Goal: Information Seeking & Learning: Learn about a topic

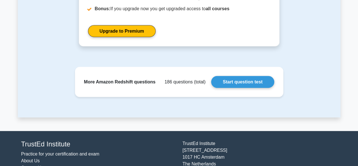
scroll to position [716, 0]
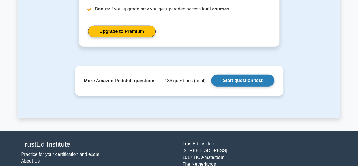
click at [255, 86] on link "Start question test" at bounding box center [242, 81] width 63 height 12
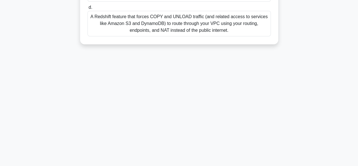
scroll to position [26, 0]
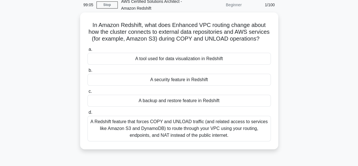
click at [229, 132] on div "A Redshift feature that forces COPY and UNLOAD traffic (and related access to s…" at bounding box center [180, 129] width 184 height 26
click at [88, 114] on input "d. A Redshift feature that forces COPY and UNLOAD traffic (and related access t…" at bounding box center [88, 113] width 0 height 4
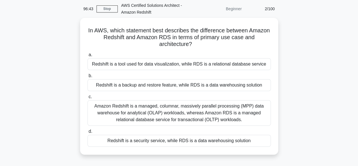
scroll to position [22, 0]
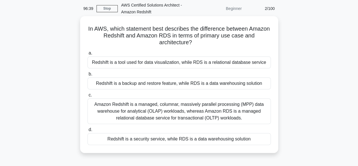
click at [236, 113] on div "Amazon Redshift is a managed, columnar, massively parallel processing (MPP) dat…" at bounding box center [180, 111] width 184 height 26
click at [88, 97] on input "c. Amazon Redshift is a managed, columnar, massively parallel processing (MPP) …" at bounding box center [88, 95] width 0 height 4
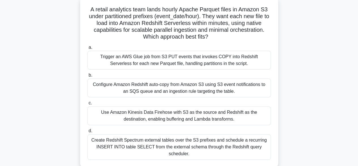
scroll to position [43, 0]
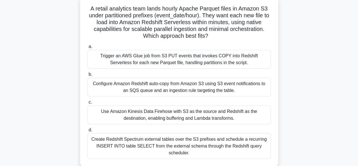
click at [261, 143] on div "Create Redshift Spectrum external tables over the S3 prefixes and schedule a re…" at bounding box center [180, 146] width 184 height 26
click at [88, 132] on input "d. Create Redshift Spectrum external tables over the S3 prefixes and schedule a…" at bounding box center [88, 130] width 0 height 4
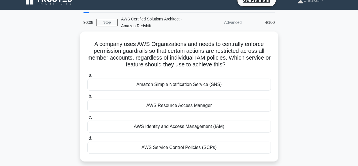
scroll to position [12, 0]
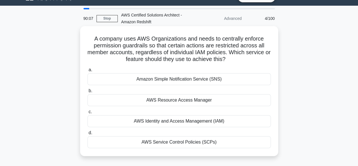
click at [246, 147] on div "AWS Service Control Policies (SCPs)" at bounding box center [180, 142] width 184 height 12
click at [88, 135] on input "d. AWS Service Control Policies (SCPs)" at bounding box center [88, 133] width 0 height 4
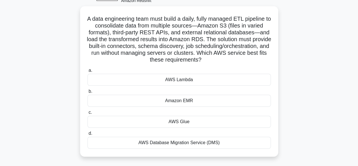
scroll to position [35, 0]
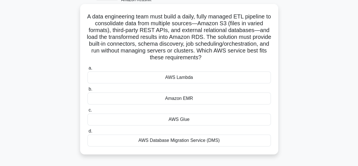
click at [239, 116] on div "AWS Glue" at bounding box center [180, 119] width 184 height 12
click at [88, 112] on input "c. AWS Glue" at bounding box center [88, 110] width 0 height 4
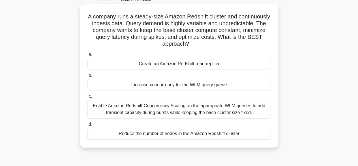
click at [238, 110] on div "Enable Amazon Redshift Concurrency Scaling on the appropriate WLM queues to add…" at bounding box center [180, 109] width 184 height 19
click at [88, 98] on input "c. Enable Amazon Redshift Concurrency Scaling on the appropriate WLM queues to …" at bounding box center [88, 97] width 0 height 4
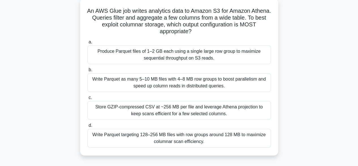
scroll to position [42, 0]
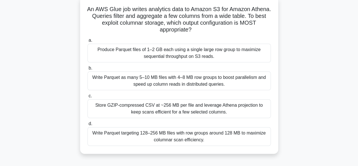
click at [249, 138] on div "Write Parquet targeting 128–256 MB files with row groups around 128 MB to maxim…" at bounding box center [180, 136] width 184 height 19
click at [88, 126] on input "d. Write Parquet targeting 128–256 MB files with row groups around 128 MB to ma…" at bounding box center [88, 124] width 0 height 4
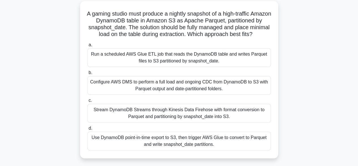
scroll to position [39, 0]
click at [291, 85] on div "A gaming studio must produce a nightly snapshot of a high-traffic Amazon Dynamo…" at bounding box center [179, 83] width 323 height 164
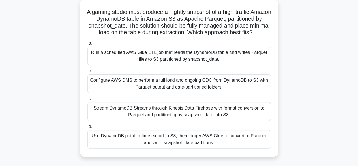
click at [196, 145] on div "Use DynamoDB point-in-time export to S3, then trigger AWS Glue to convert to Pa…" at bounding box center [180, 139] width 184 height 19
click at [88, 128] on input "d. Use DynamoDB point-in-time export to S3, then trigger AWS Glue to convert to…" at bounding box center [88, 127] width 0 height 4
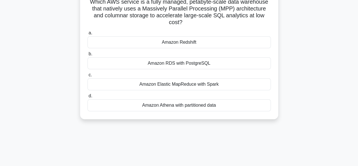
scroll to position [51, 0]
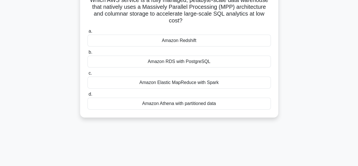
click at [218, 39] on div "Amazon Redshift" at bounding box center [180, 41] width 184 height 12
click at [88, 33] on input "a. Amazon Redshift" at bounding box center [88, 31] width 0 height 4
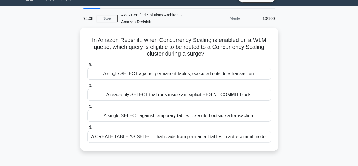
scroll to position [12, 0]
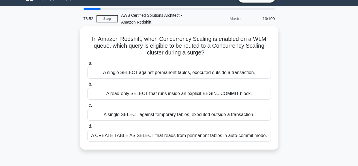
click at [254, 69] on div "A single SELECT against permanent tables, executed outside a transaction." at bounding box center [180, 73] width 184 height 12
click at [88, 65] on input "a. A single SELECT against permanent tables, executed outside a transaction." at bounding box center [88, 63] width 0 height 4
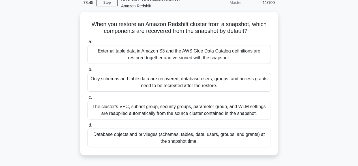
scroll to position [29, 0]
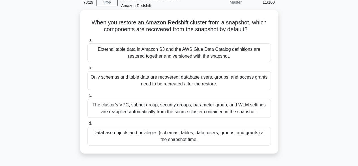
click at [207, 138] on div "Database objects and privileges (schemas, tables, data, users, groups, and gran…" at bounding box center [180, 136] width 184 height 19
click at [88, 125] on input "d. Database objects and privileges (schemas, tables, data, users, groups, and g…" at bounding box center [88, 124] width 0 height 4
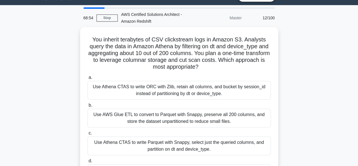
scroll to position [13, 0]
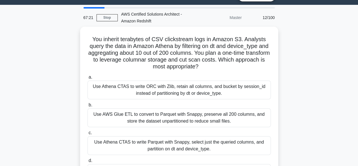
click at [287, 97] on div "You inherit terabytes of CSV clickstream logs in Amazon S3. Analysts query the …" at bounding box center [179, 112] width 323 height 171
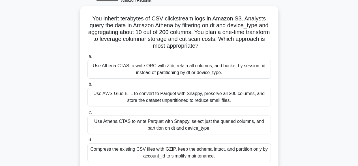
scroll to position [46, 0]
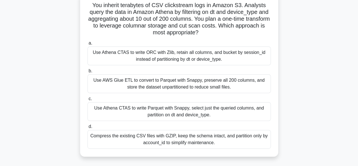
click at [234, 108] on div "Use Athena CTAS to write Parquet with Snappy, select just the queried columns, …" at bounding box center [180, 111] width 184 height 19
click at [88, 101] on input "c. Use Athena CTAS to write Parquet with Snappy, select just the queried column…" at bounding box center [88, 99] width 0 height 4
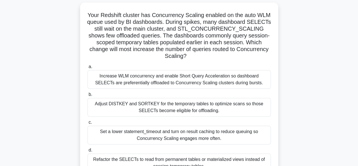
scroll to position [38, 0]
click at [65, 120] on div "Your Redshift cluster has Concurrency Scaling enabled on the auto WLM queue use…" at bounding box center [179, 94] width 323 height 184
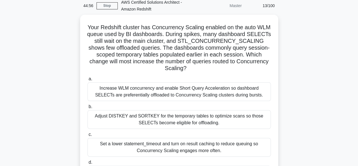
scroll to position [26, 0]
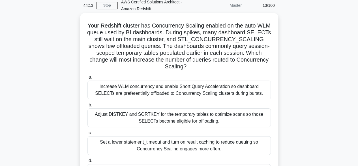
click at [184, 111] on div "Adjust DISTKEY and SORTKEY for the temporary tables to optimize scans so those …" at bounding box center [180, 117] width 184 height 19
click at [88, 107] on input "b. Adjust DISTKEY and SORTKEY for the temporary tables to optimize scans so tho…" at bounding box center [88, 105] width 0 height 4
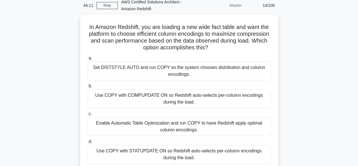
scroll to position [0, 0]
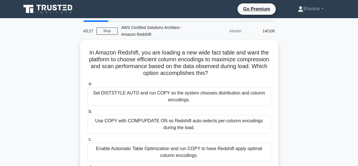
click at [26, 109] on div "In Amazon Redshift, you are loading a new wide fact table and want the platform…" at bounding box center [179, 122] width 323 height 164
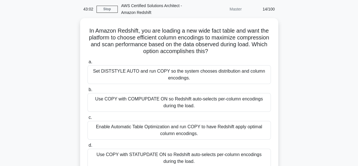
scroll to position [22, 0]
click at [333, 95] on div "In Amazon Redshift, you are loading a new wide fact table and want the platform…" at bounding box center [179, 100] width 323 height 164
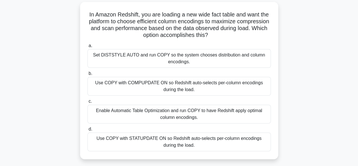
scroll to position [38, 0]
